Goal: Task Accomplishment & Management: Manage account settings

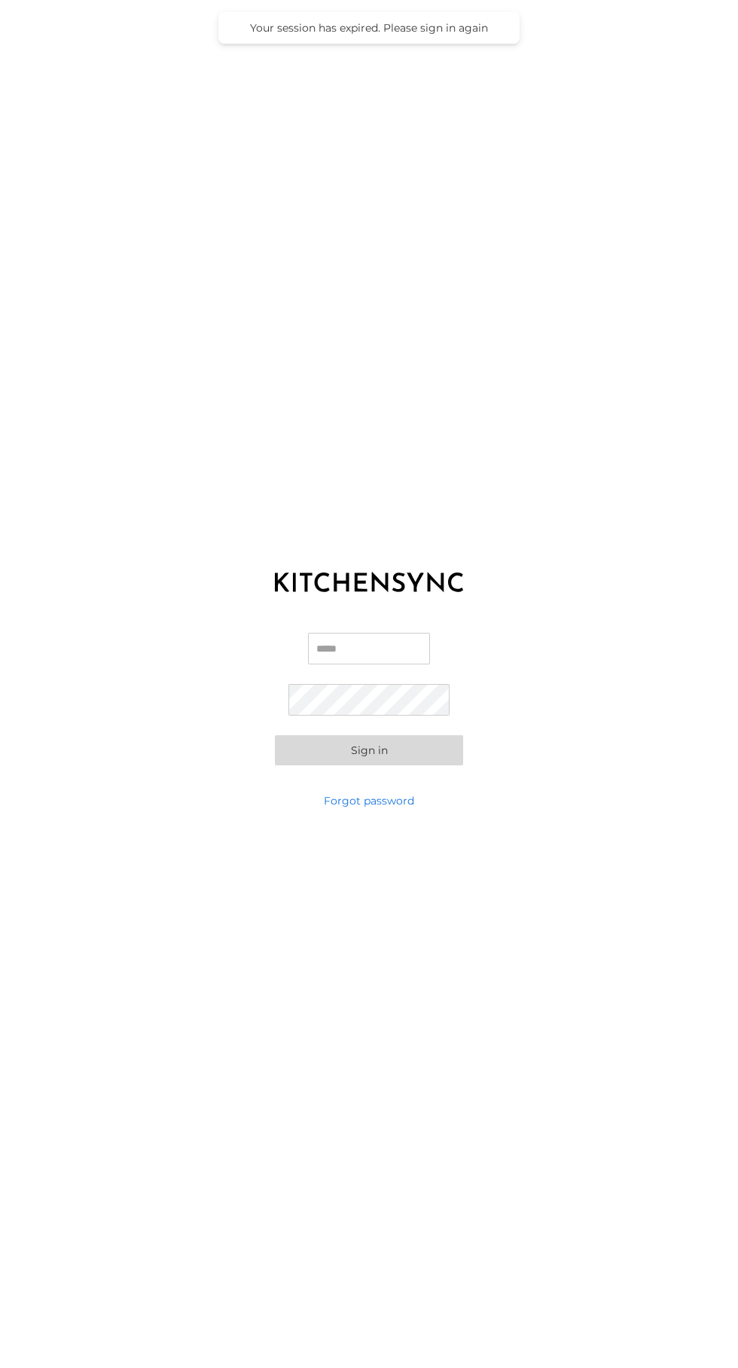
click at [365, 665] on input "Email" at bounding box center [369, 649] width 122 height 32
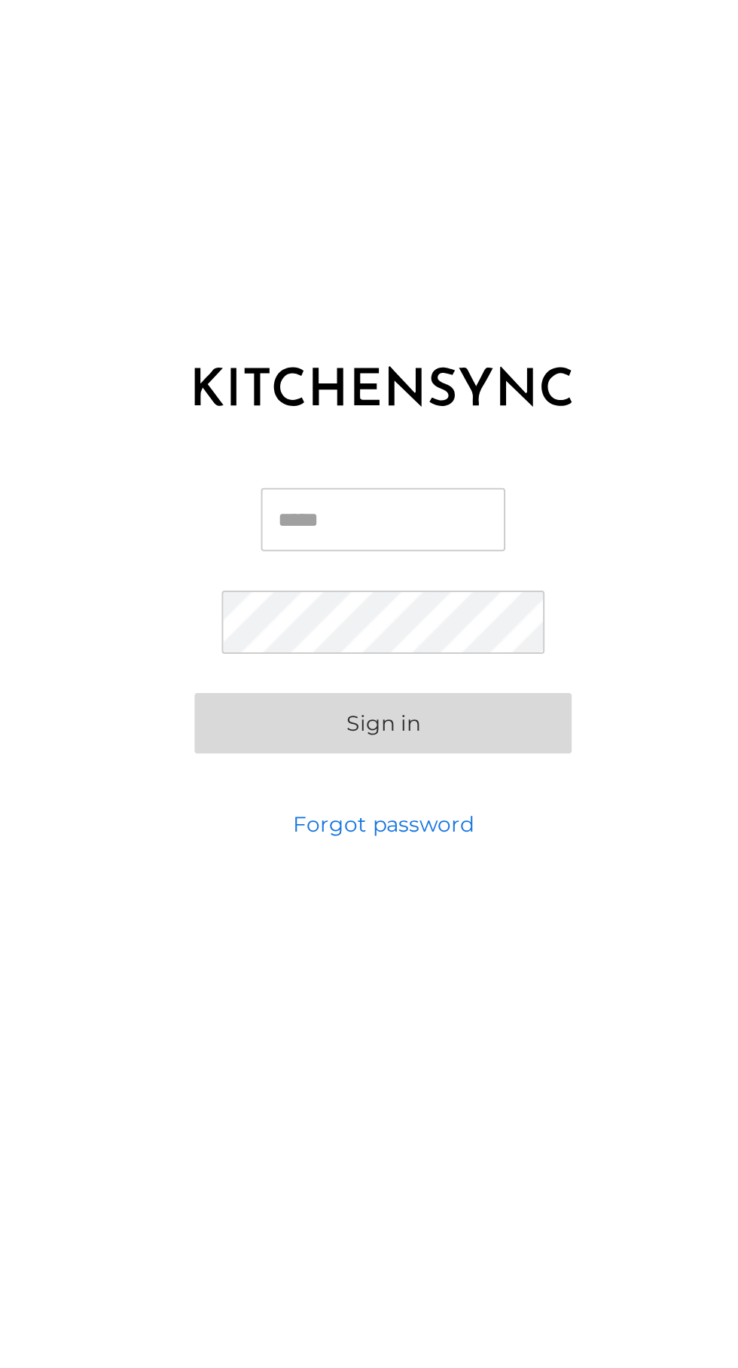
type input "**********"
